Goal: Find specific page/section: Find specific page/section

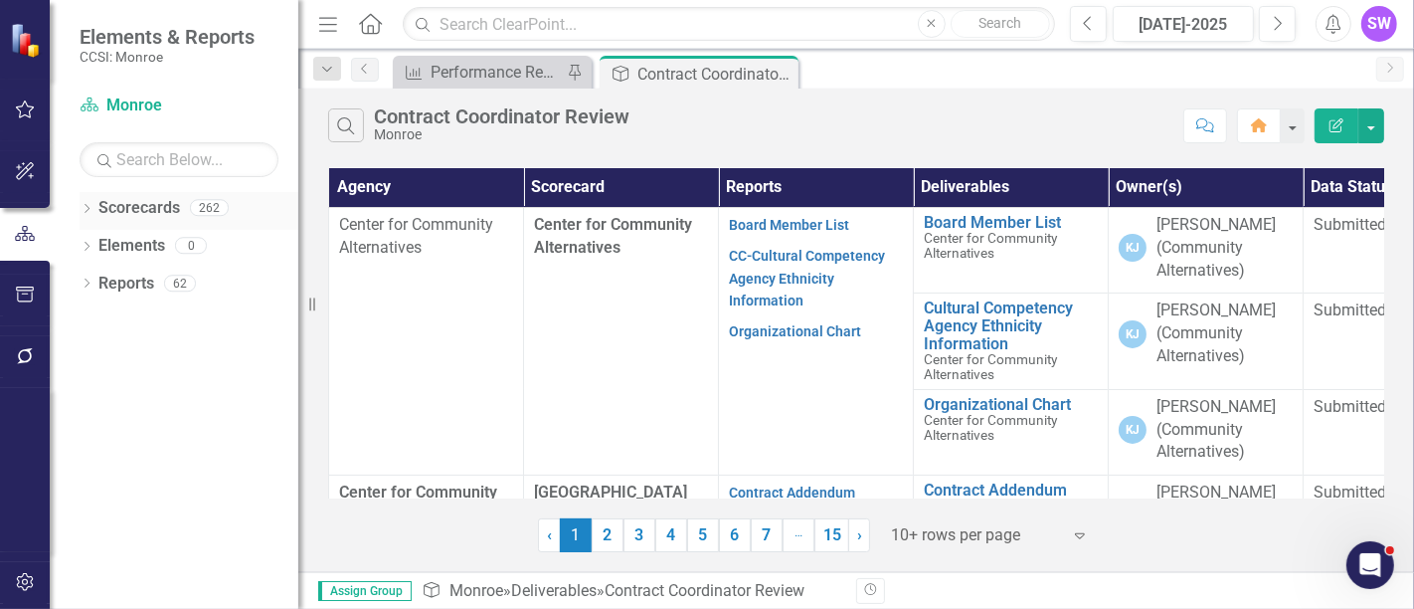
click at [86, 205] on icon at bounding box center [87, 208] width 5 height 9
click at [117, 246] on link "Monroe" at bounding box center [203, 246] width 189 height 23
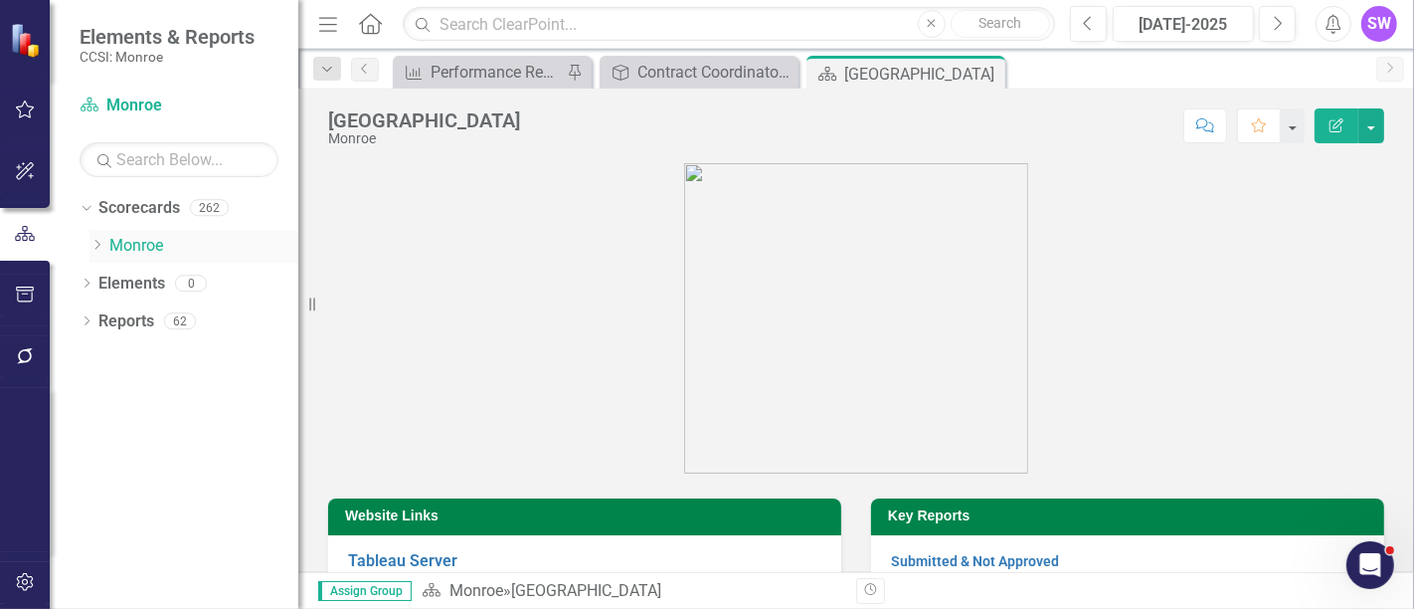
click at [104, 238] on div "Dropdown" at bounding box center [100, 246] width 20 height 17
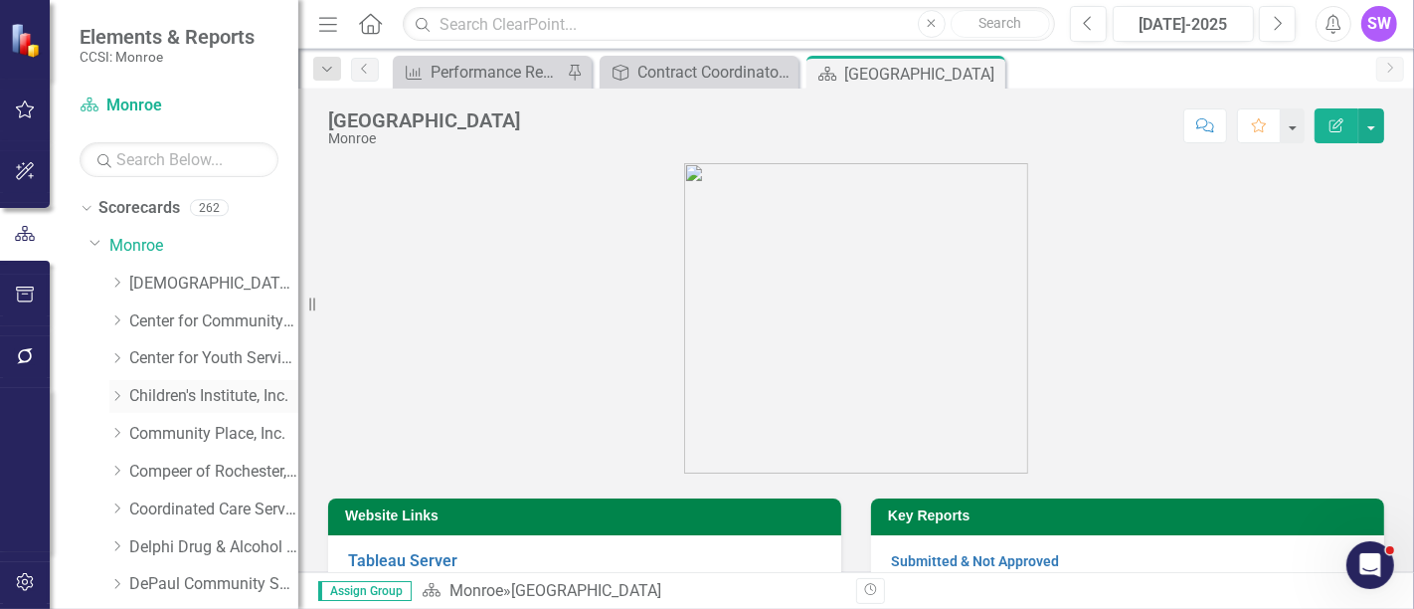
click at [128, 393] on div "Dropdown Children's Institute, Inc." at bounding box center [203, 396] width 189 height 33
click at [120, 390] on icon "Dropdown" at bounding box center [116, 396] width 15 height 12
click at [199, 394] on link "Children's Institute, Inc." at bounding box center [213, 396] width 169 height 23
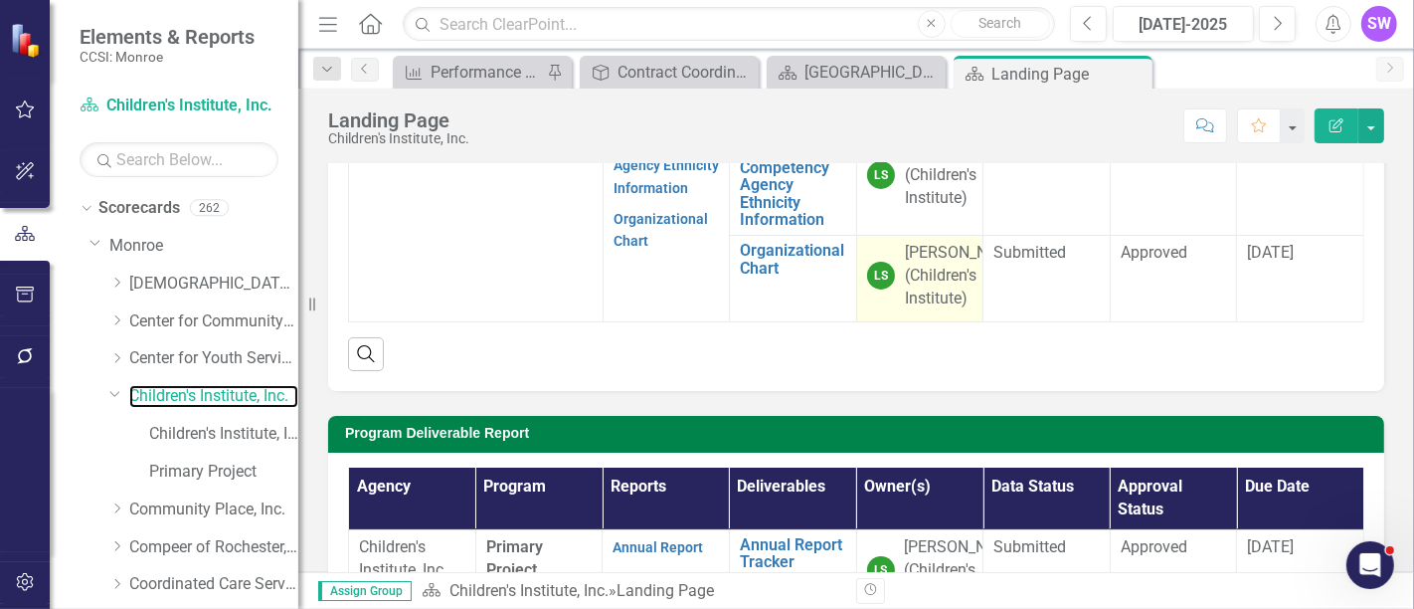
scroll to position [662, 0]
